Goal: Information Seeking & Learning: Learn about a topic

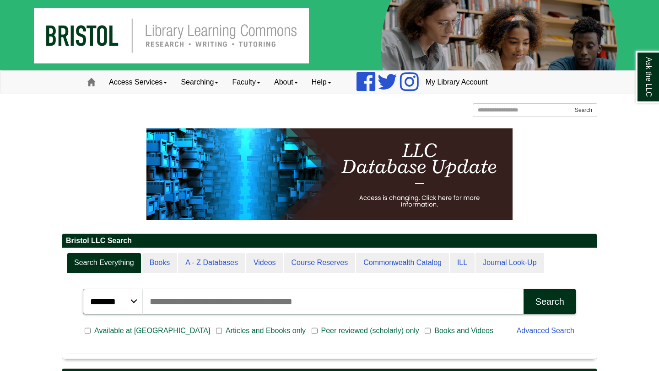
scroll to position [110, 534]
click at [201, 294] on input "Search articles, books, journals & more" at bounding box center [332, 302] width 381 height 26
type input "*"
type input "**********"
click at [523, 289] on button "Search" at bounding box center [549, 302] width 53 height 26
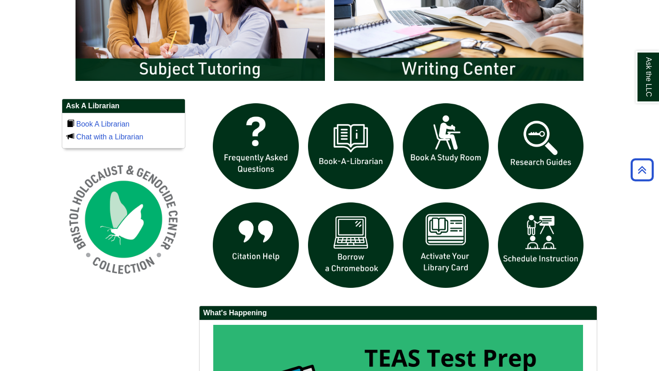
scroll to position [552, 0]
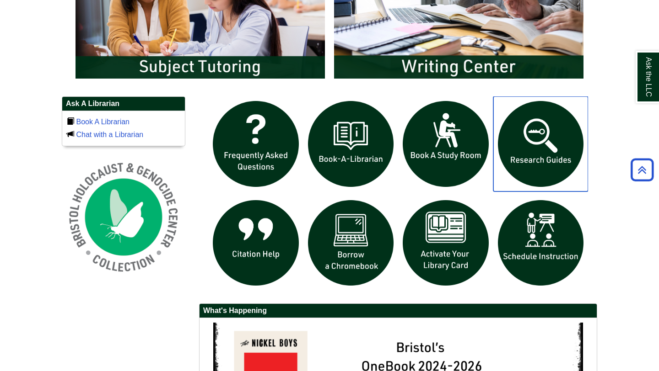
click at [543, 170] on img "slideshow" at bounding box center [540, 143] width 95 height 95
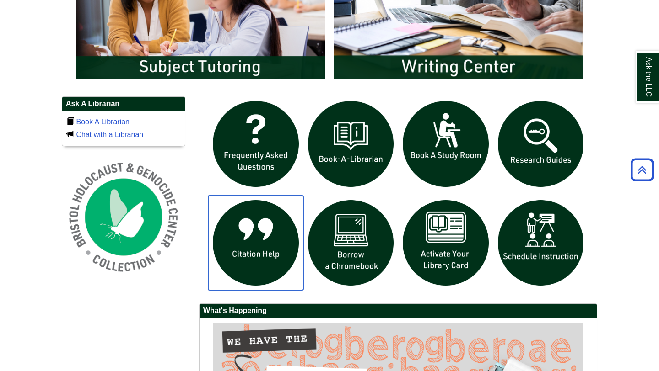
click at [254, 232] on img "slideshow" at bounding box center [255, 243] width 95 height 95
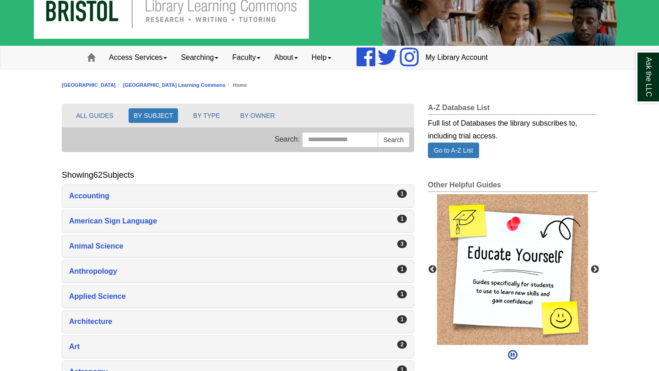
scroll to position [26, 0]
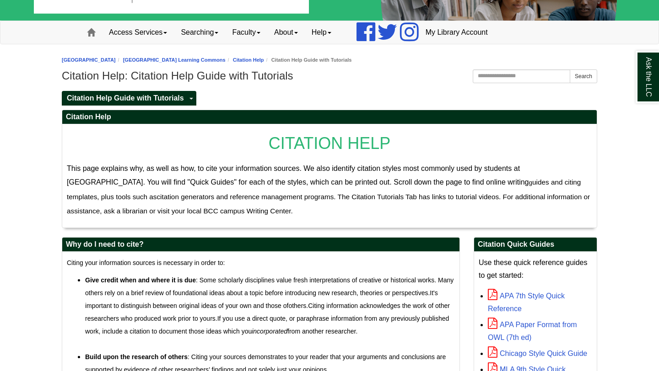
scroll to position [56, 0]
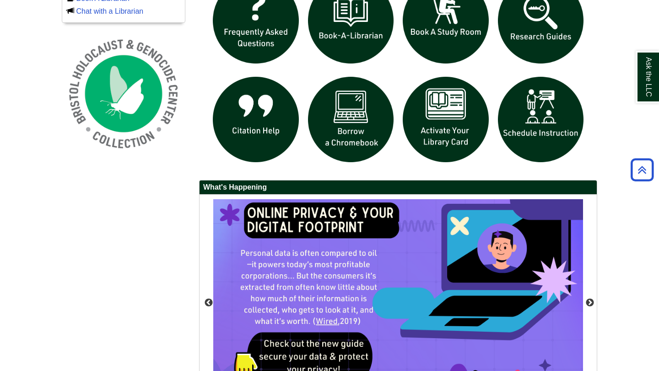
scroll to position [679, 0]
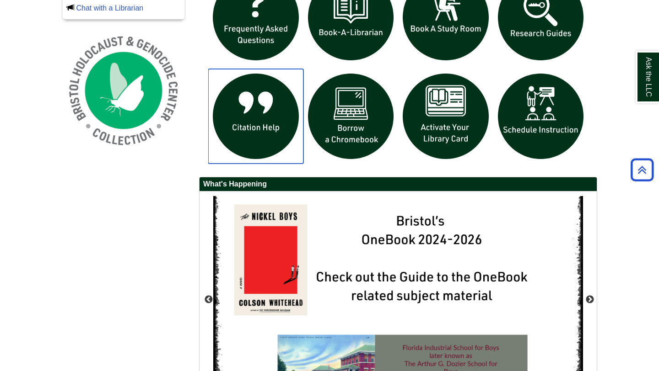
click at [264, 128] on img "slideshow" at bounding box center [255, 116] width 95 height 95
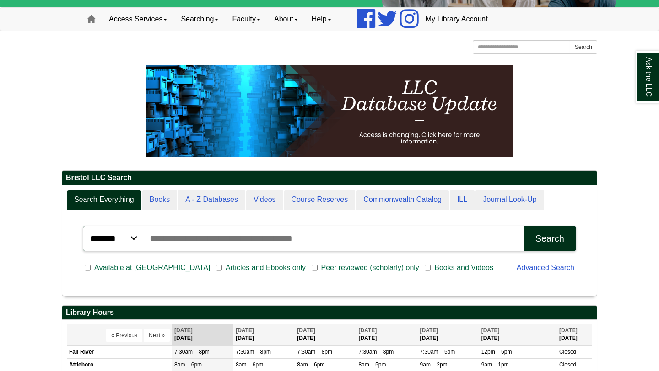
scroll to position [98, 0]
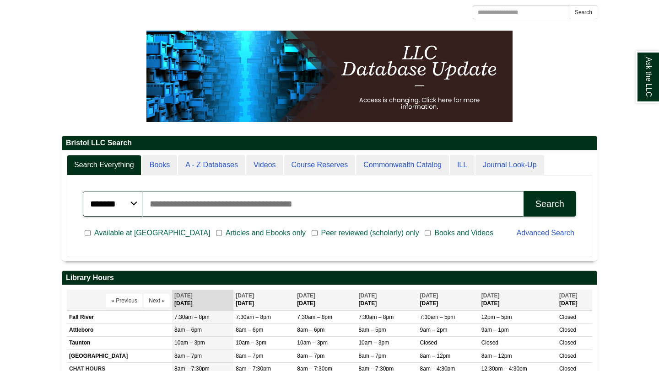
click at [423, 210] on input "Search articles, books, journals & more" at bounding box center [332, 204] width 381 height 26
type input "**********"
click at [542, 206] on div "Search" at bounding box center [549, 204] width 29 height 11
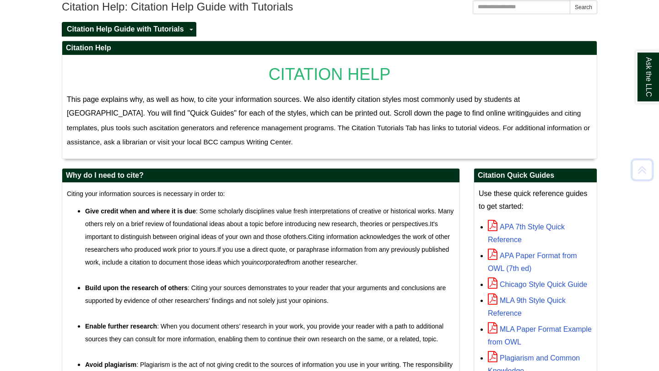
scroll to position [123, 0]
